Goal: Navigation & Orientation: Find specific page/section

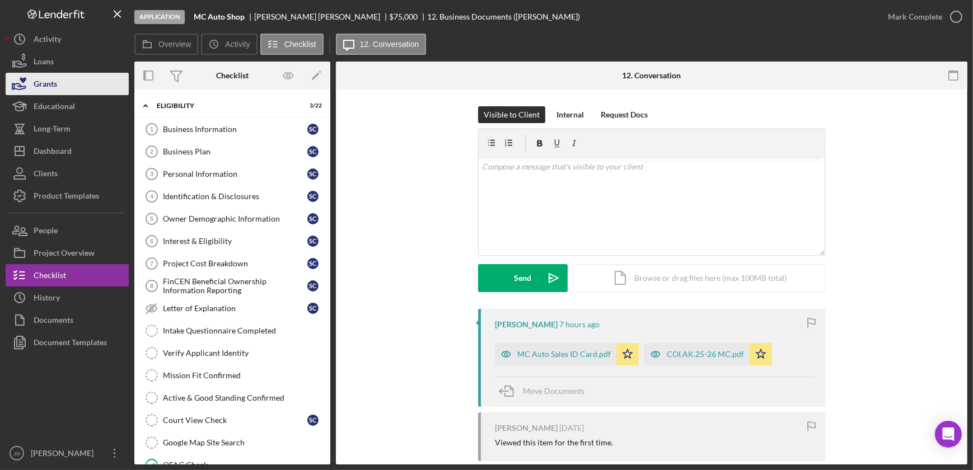
scroll to position [697, 0]
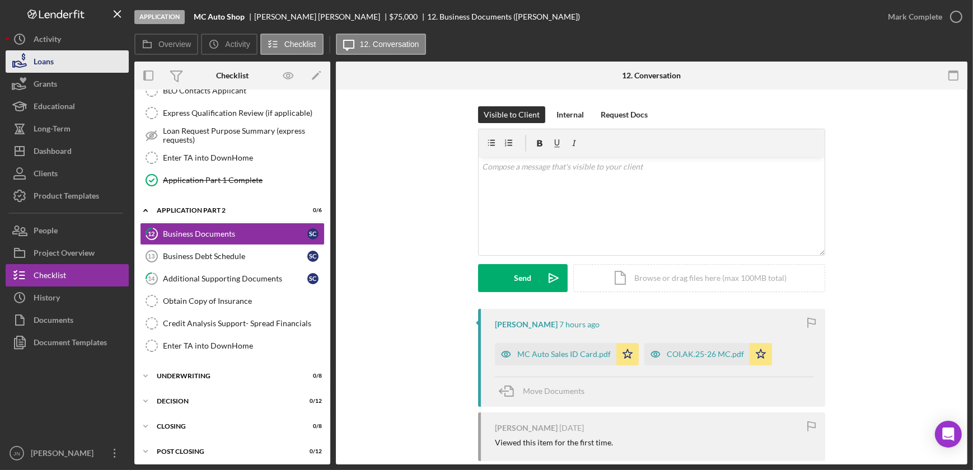
click at [58, 67] on button "Loans" at bounding box center [67, 61] width 123 height 22
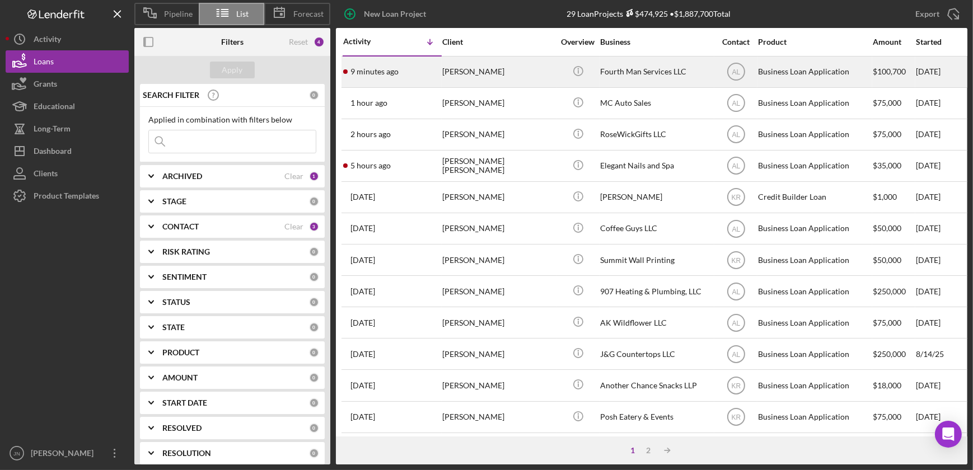
click at [449, 72] on div "[PERSON_NAME]" at bounding box center [498, 72] width 112 height 30
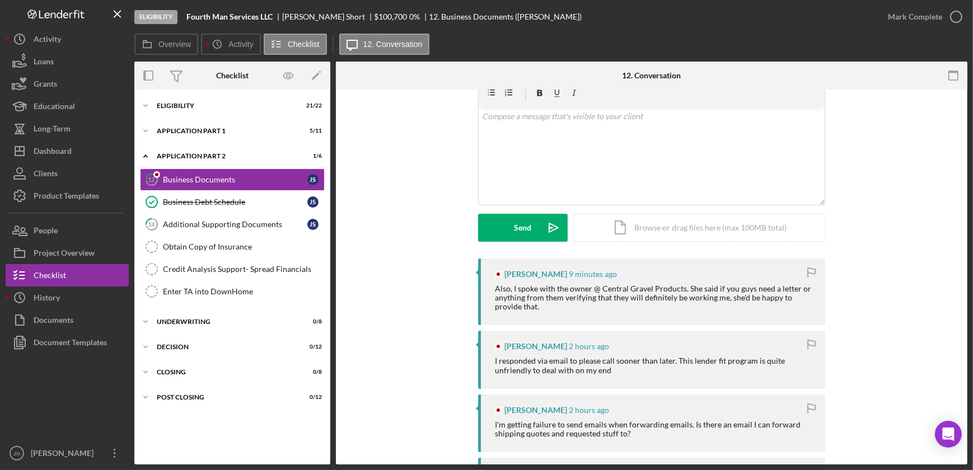
scroll to position [50, 0]
click at [43, 61] on div "Loans" at bounding box center [44, 62] width 20 height 25
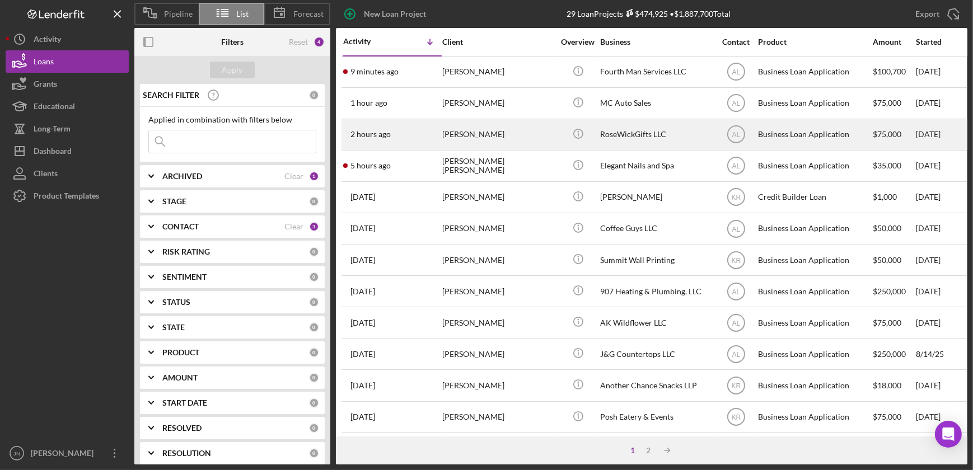
click at [442, 134] on div "[PERSON_NAME]" at bounding box center [498, 135] width 112 height 30
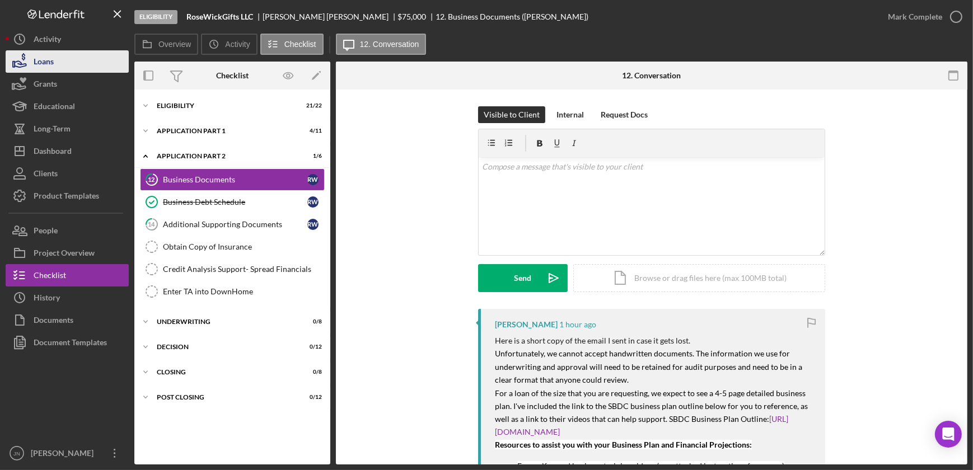
click at [44, 63] on div "Loans" at bounding box center [44, 62] width 20 height 25
